Goal: Task Accomplishment & Management: Use online tool/utility

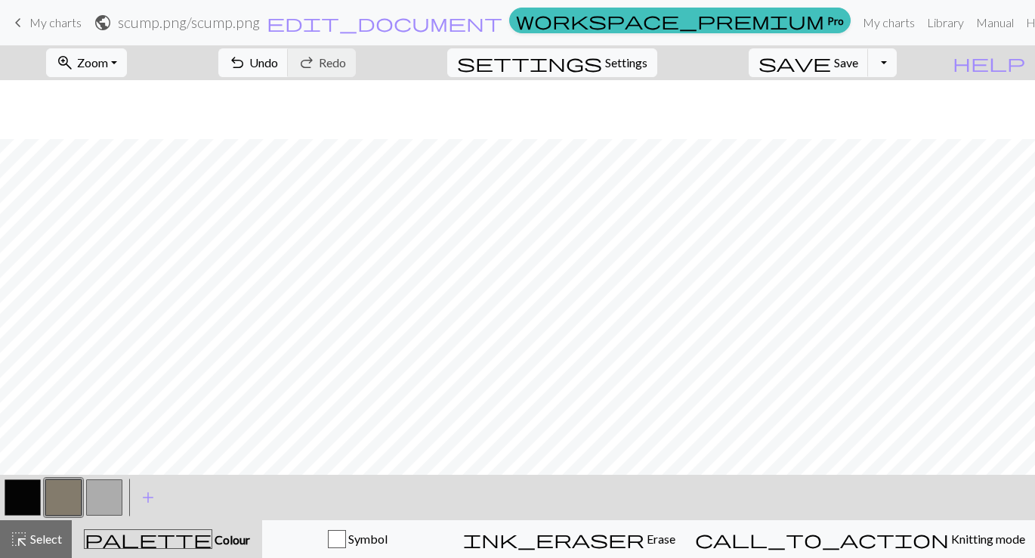
scroll to position [59, 0]
click at [921, 27] on link "Library" at bounding box center [945, 23] width 49 height 30
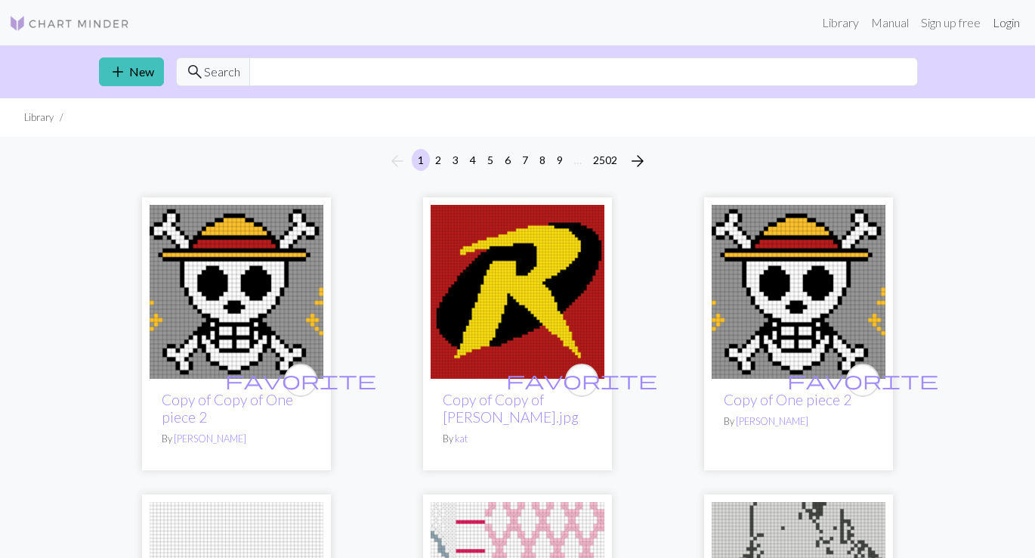
click at [1009, 26] on link "Login" at bounding box center [1006, 23] width 39 height 30
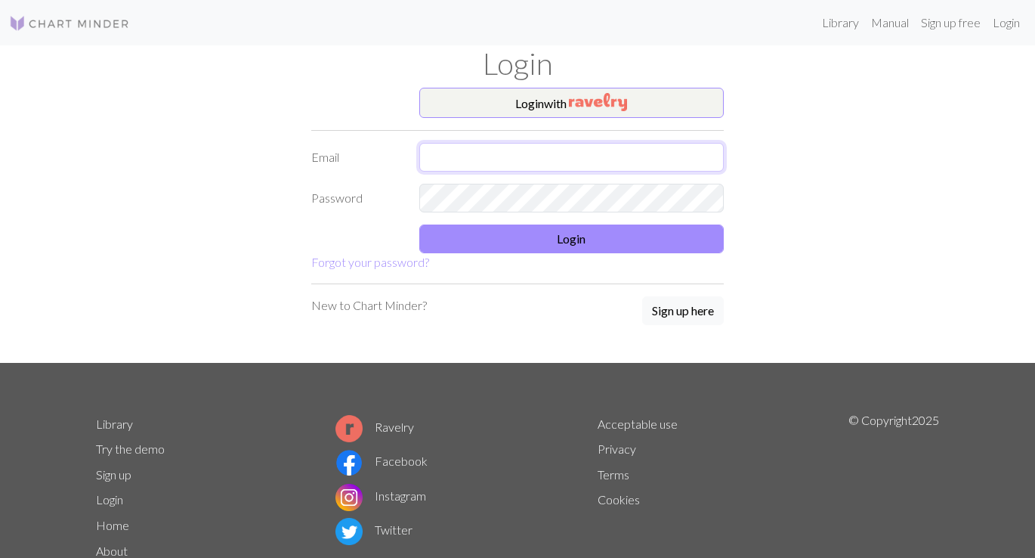
click at [568, 160] on input "text" at bounding box center [571, 157] width 305 height 29
type input "[EMAIL_ADDRESS][DOMAIN_NAME]"
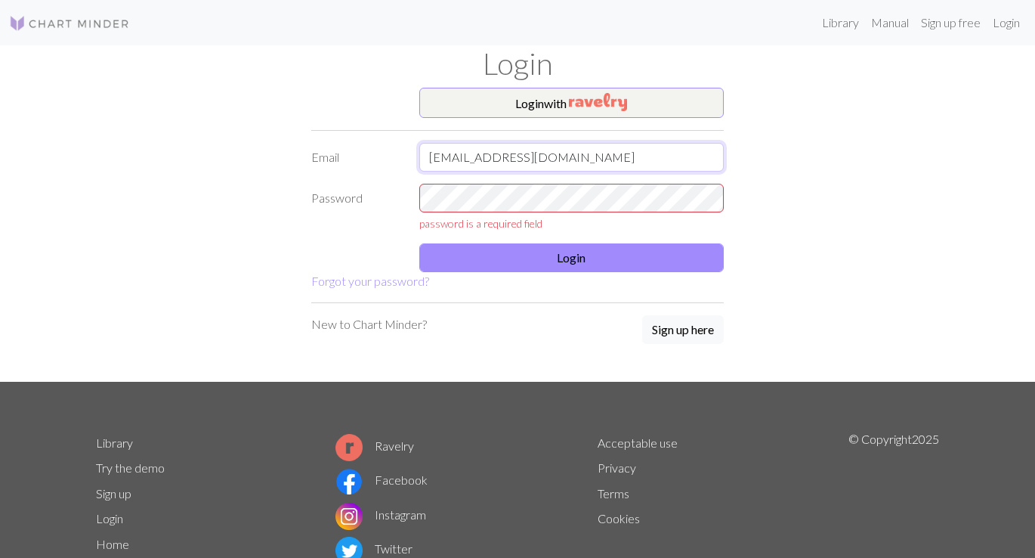
click at [574, 165] on input "[EMAIL_ADDRESS][DOMAIN_NAME]" at bounding box center [571, 157] width 305 height 29
click at [577, 166] on input "[EMAIL_ADDRESS][DOMAIN_NAME]" at bounding box center [571, 157] width 305 height 29
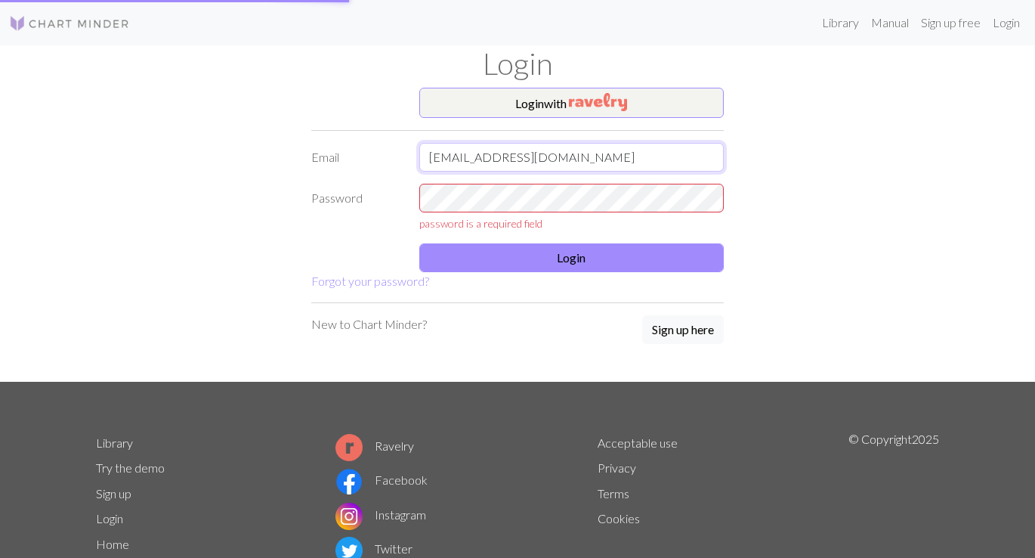
click at [577, 166] on input "[EMAIL_ADDRESS][DOMAIN_NAME]" at bounding box center [571, 157] width 305 height 29
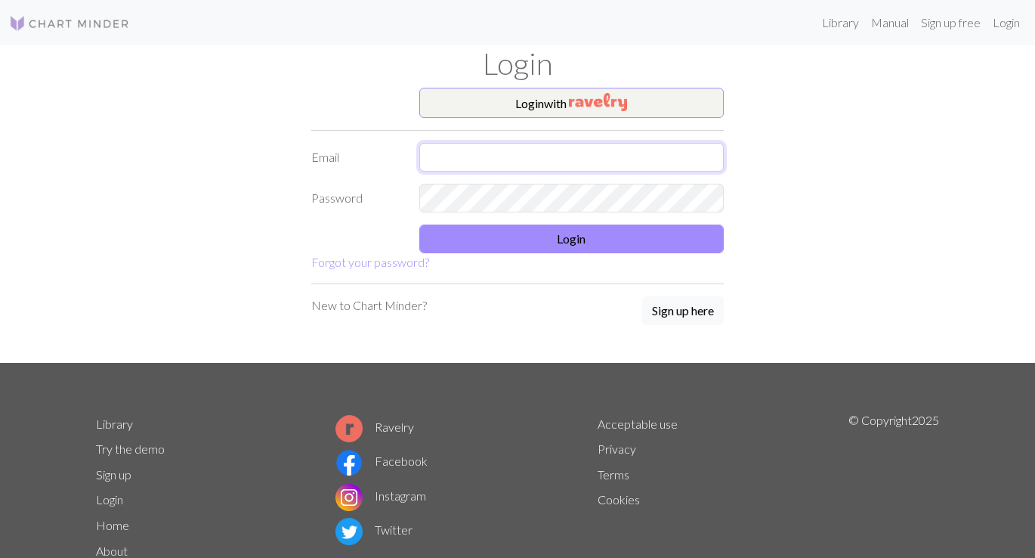
click at [577, 166] on input "text" at bounding box center [571, 157] width 305 height 29
type input "johnjackpotwang@gmail.com"
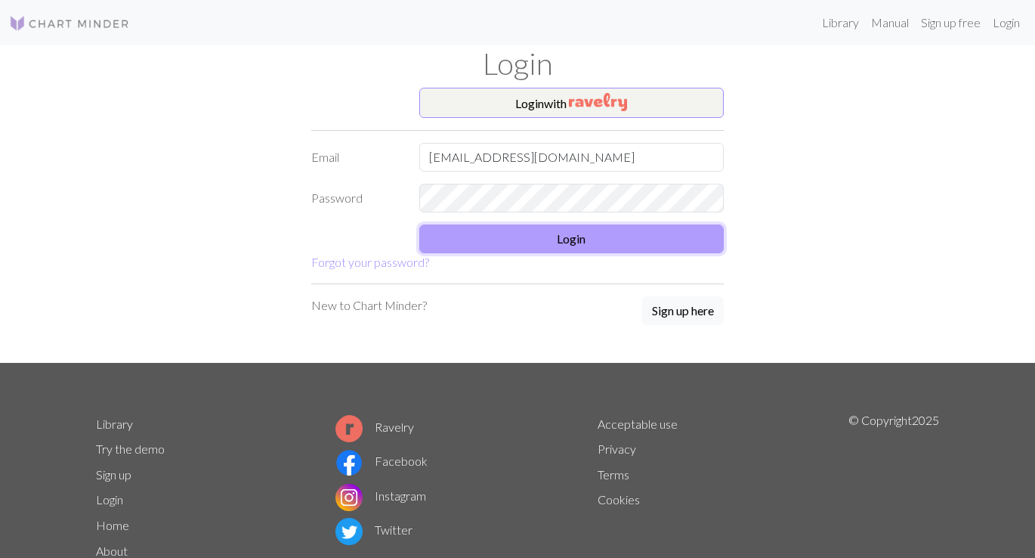
click at [598, 248] on button "Login" at bounding box center [571, 238] width 305 height 29
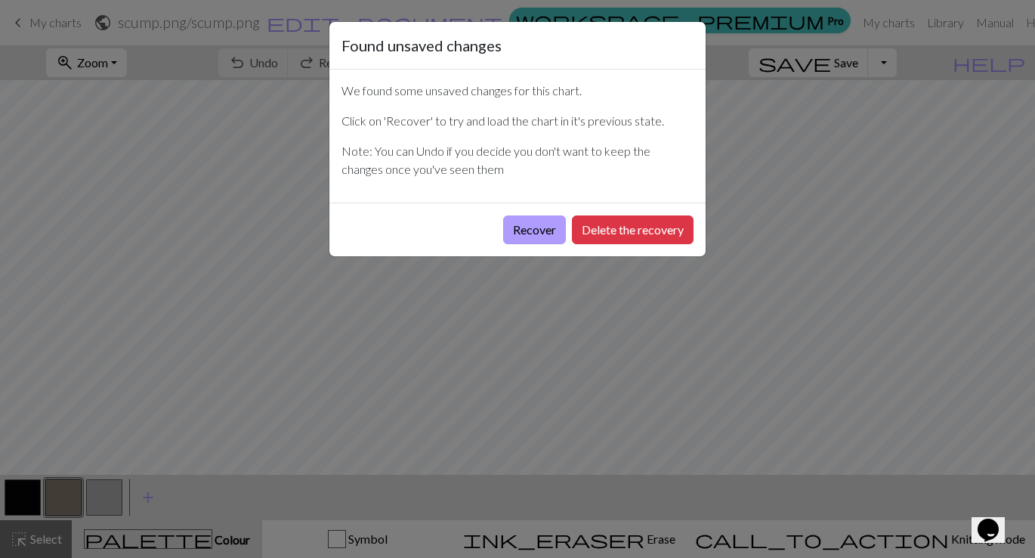
click at [554, 224] on button "Recover" at bounding box center [534, 229] width 63 height 29
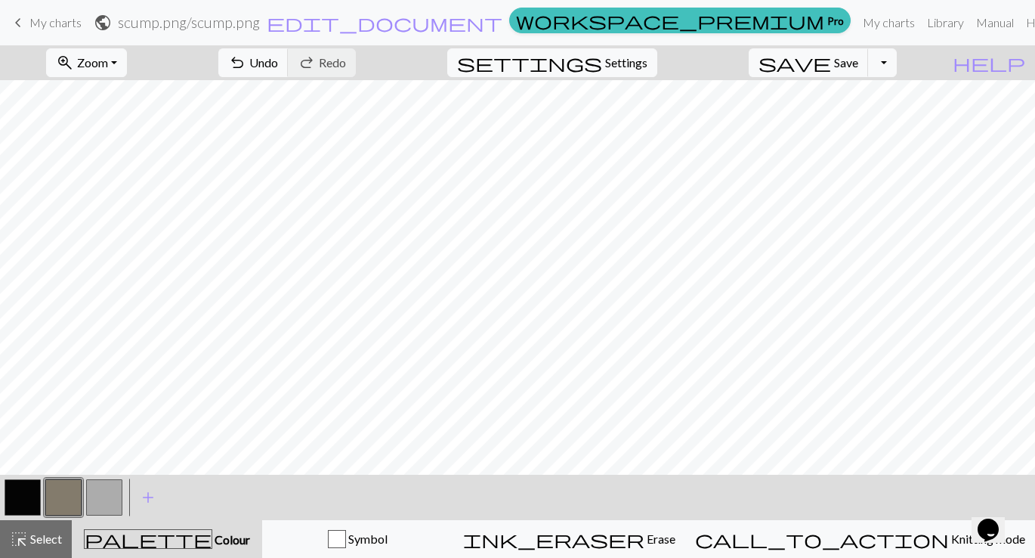
scroll to position [351, 0]
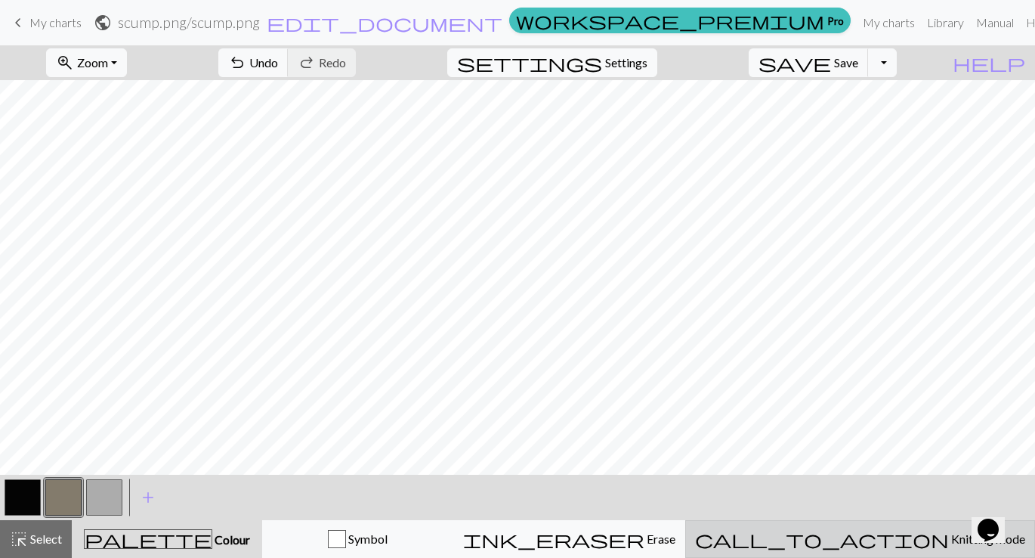
click at [949, 531] on span "Knitting mode" at bounding box center [987, 538] width 76 height 14
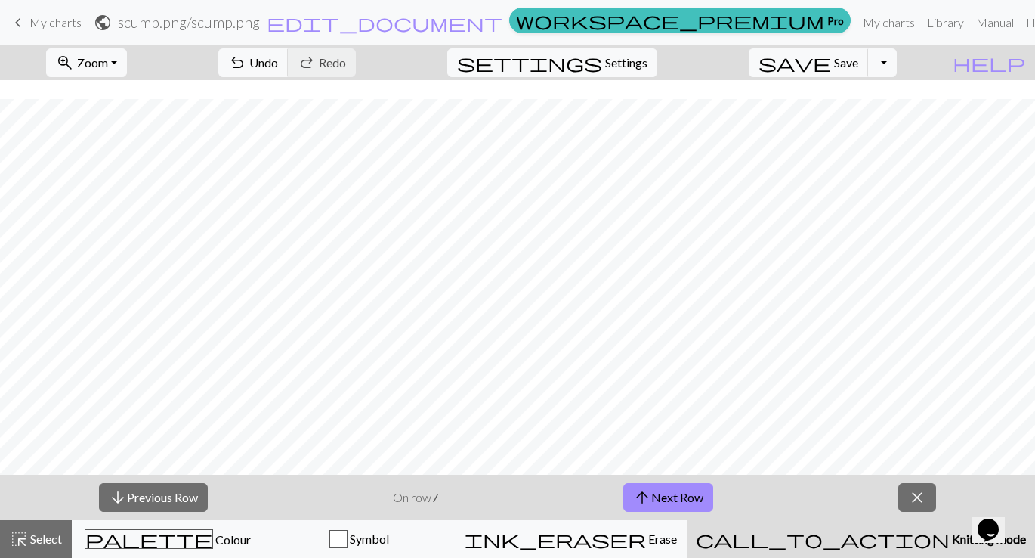
scroll to position [399, 0]
click at [178, 502] on button "arrow_downward Previous Row" at bounding box center [153, 497] width 109 height 29
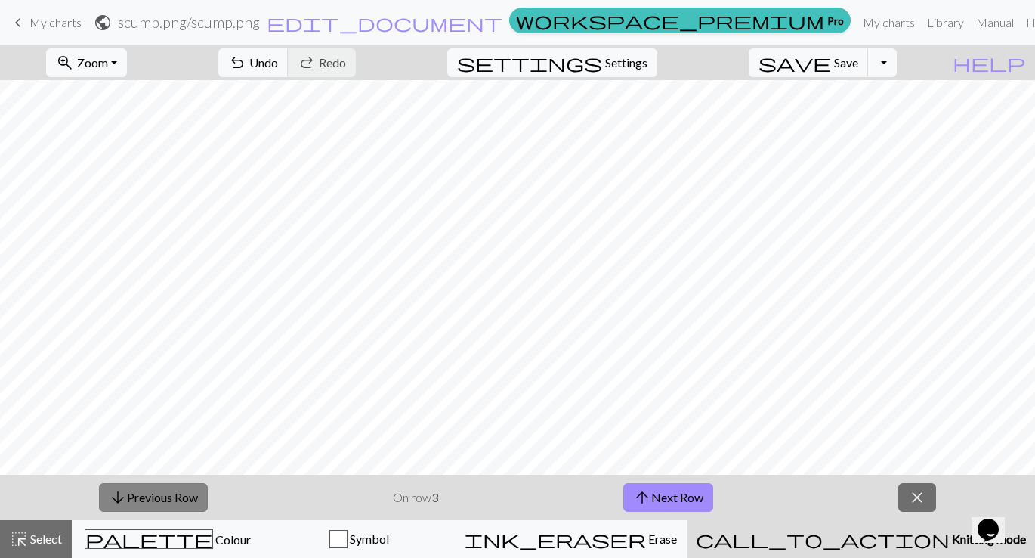
click at [178, 502] on button "arrow_downward Previous Row" at bounding box center [153, 497] width 109 height 29
click at [656, 499] on button "arrow_upward Next Row" at bounding box center [669, 497] width 90 height 29
click at [671, 495] on button "arrow_upward Next Row" at bounding box center [669, 497] width 90 height 29
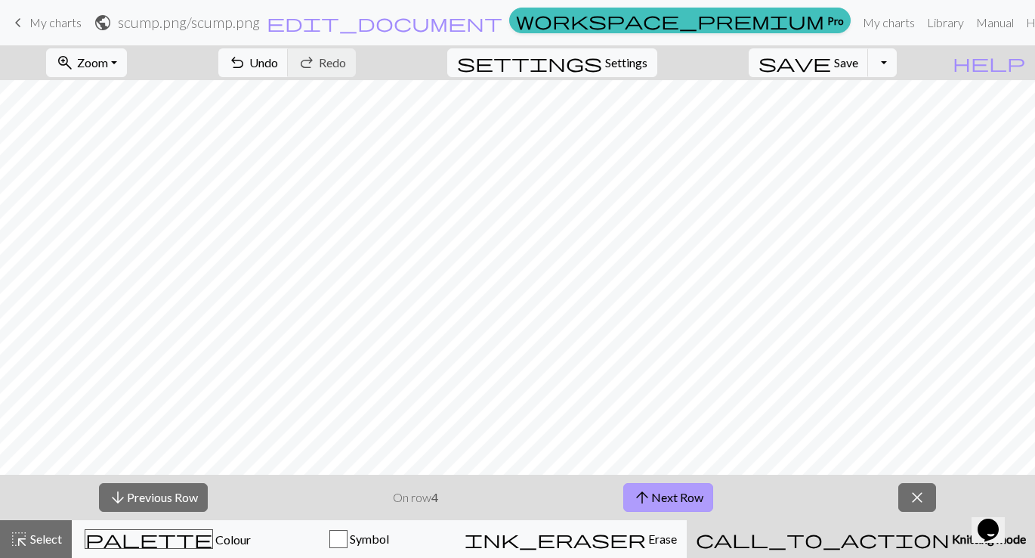
click at [671, 495] on button "arrow_upward Next Row" at bounding box center [669, 497] width 90 height 29
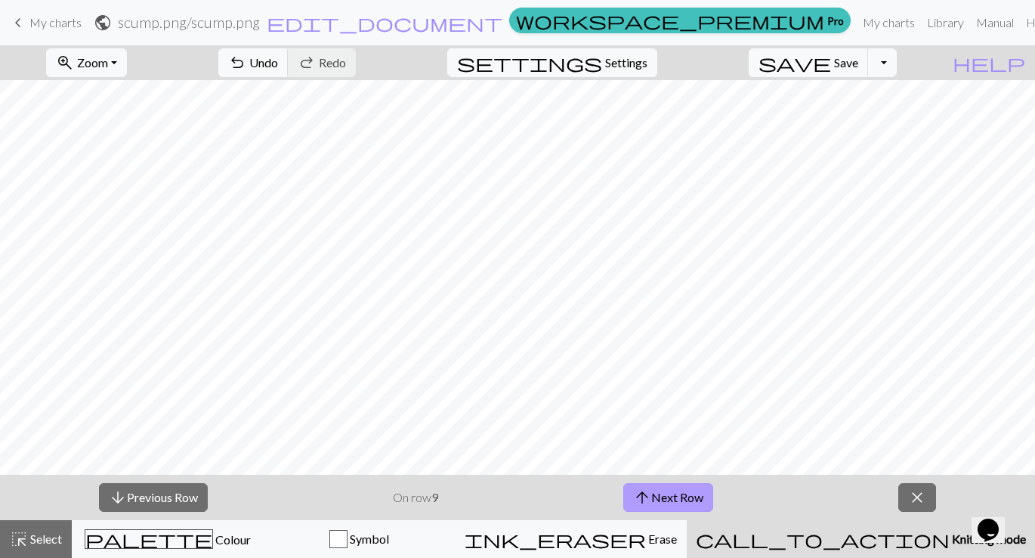
click at [671, 495] on button "arrow_upward Next Row" at bounding box center [669, 497] width 90 height 29
click at [703, 503] on button "arrow_upward Next Row" at bounding box center [672, 497] width 90 height 29
click at [702, 503] on button "arrow_upward Next Row" at bounding box center [672, 497] width 90 height 29
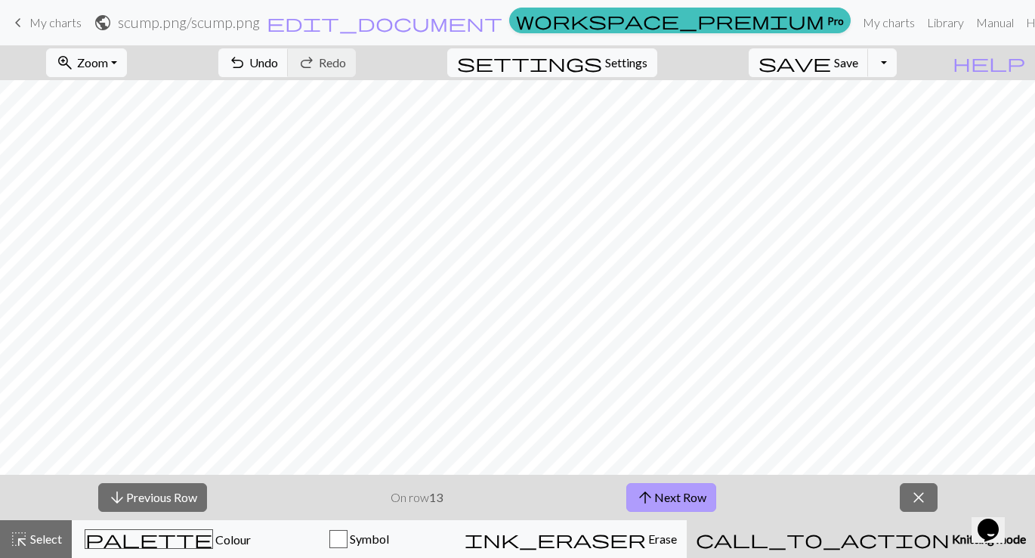
click at [702, 503] on button "arrow_upward Next Row" at bounding box center [672, 497] width 90 height 29
click at [634, 406] on div "zoom_in Zoom Zoom Fit all Fit width Fit height 50% 100% 150% 200% undo Undo Und…" at bounding box center [517, 301] width 1035 height 512
click at [193, 503] on button "arrow_downward Previous Row" at bounding box center [152, 497] width 109 height 29
click at [676, 497] on button "arrow_upward Next Row" at bounding box center [672, 497] width 90 height 29
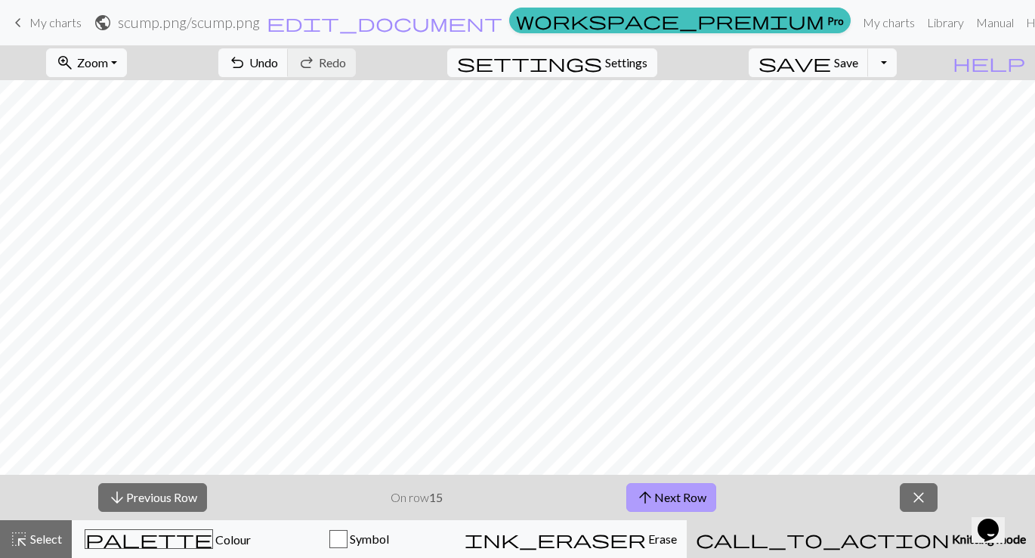
click at [676, 497] on button "arrow_upward Next Row" at bounding box center [672, 497] width 90 height 29
click at [648, 512] on div "arrow_downward Previous Row On row 16 arrow_upward Next Row close" at bounding box center [517, 497] width 1035 height 45
click at [645, 487] on span "arrow_upward" at bounding box center [645, 497] width 18 height 21
click at [708, 495] on button "arrow_upward Next Row" at bounding box center [672, 497] width 90 height 29
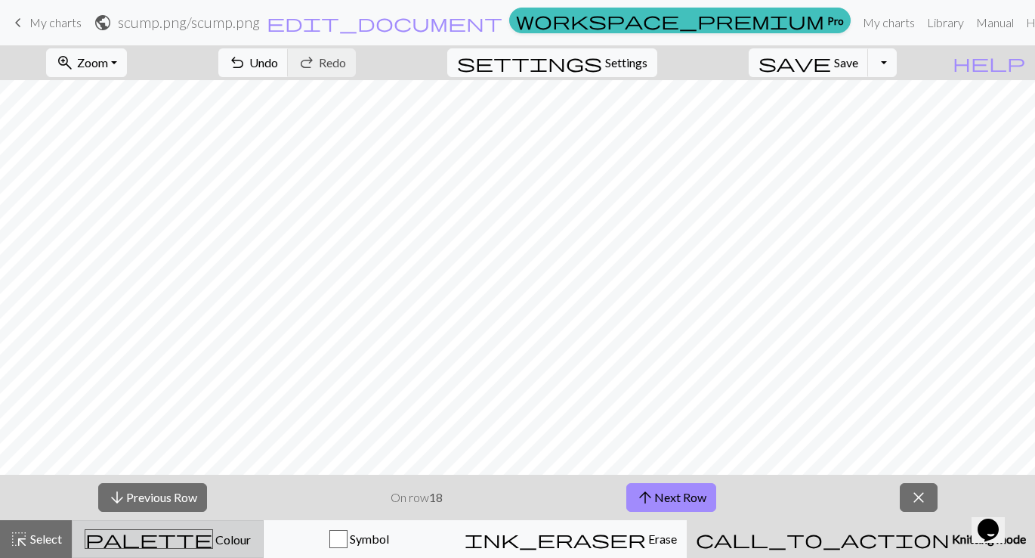
click at [246, 542] on div "palette Colour Colour" at bounding box center [168, 539] width 172 height 20
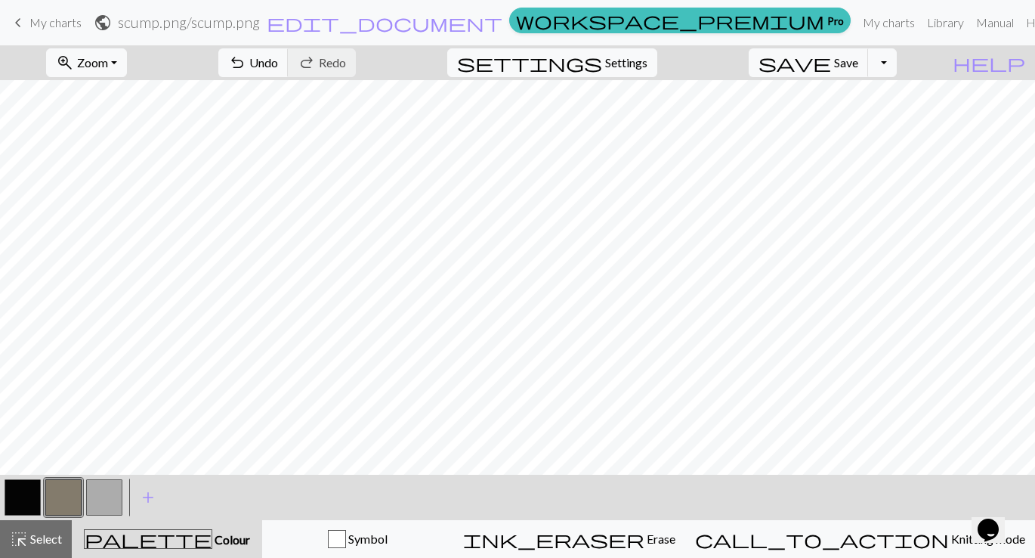
scroll to position [247, 0]
